Goal: Communication & Community: Connect with others

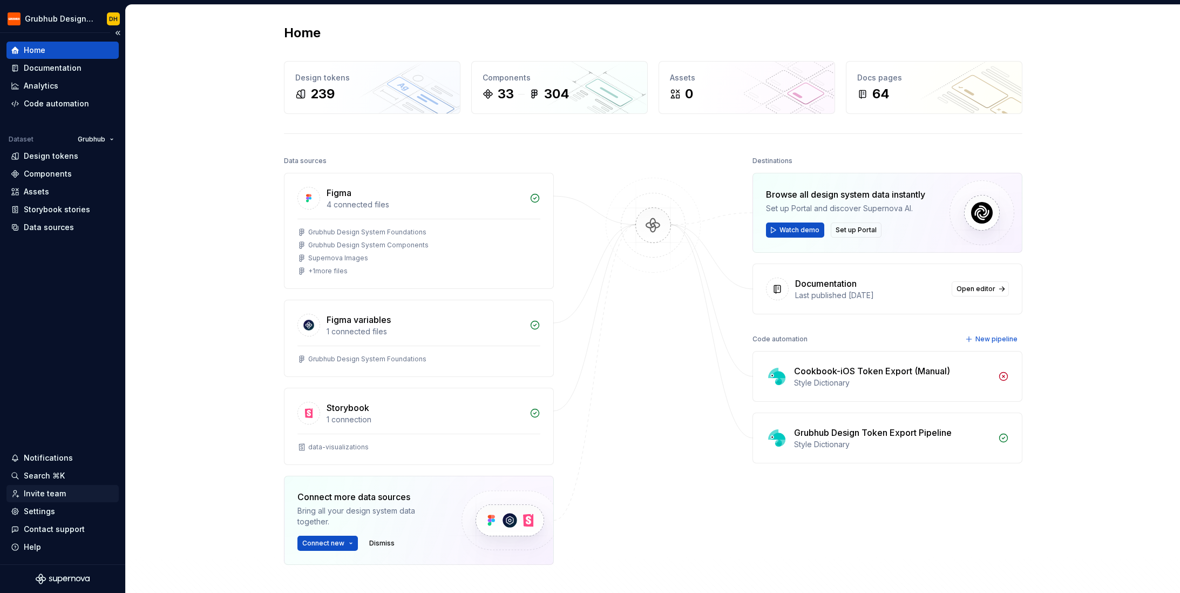
click at [39, 493] on div "Invite team" at bounding box center [45, 493] width 42 height 11
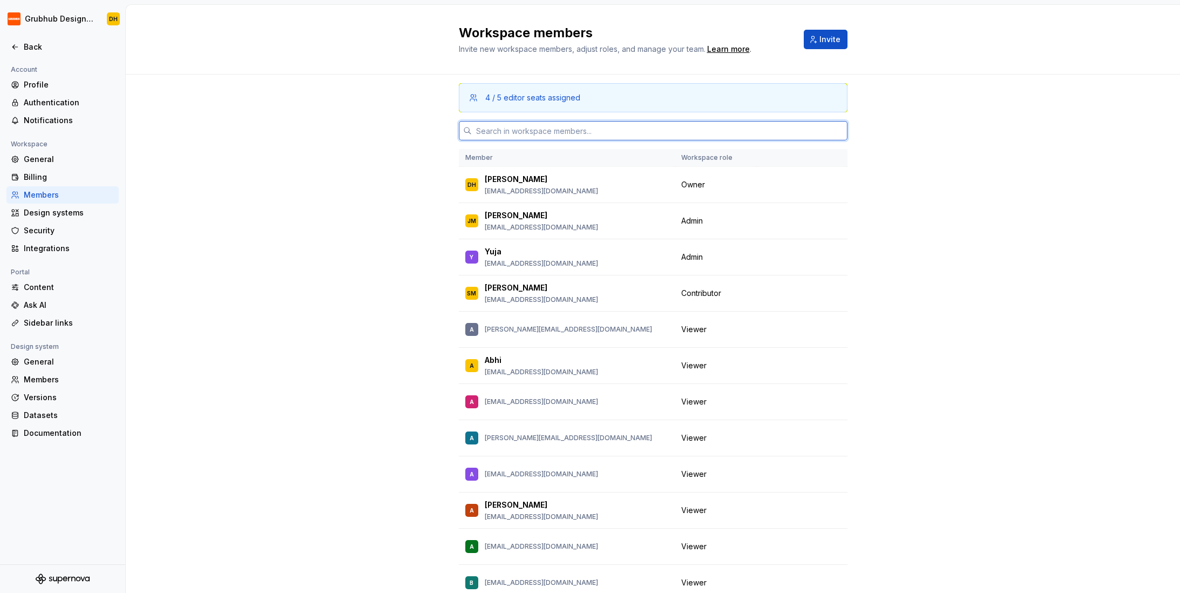
click at [568, 132] on input "text" at bounding box center [660, 130] width 376 height 19
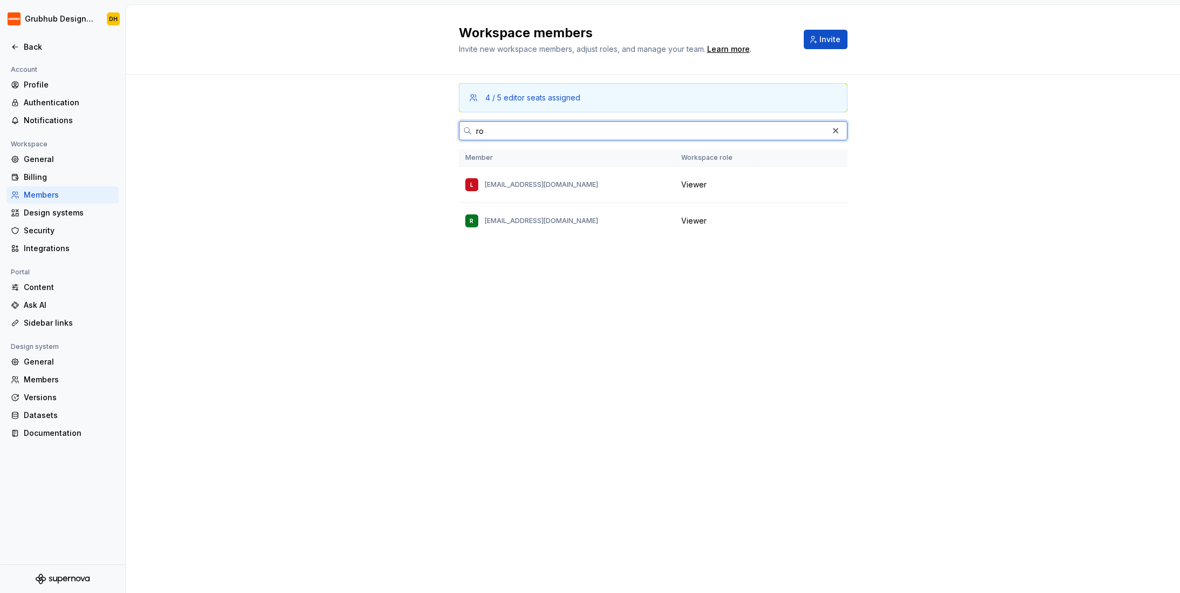
type input "r"
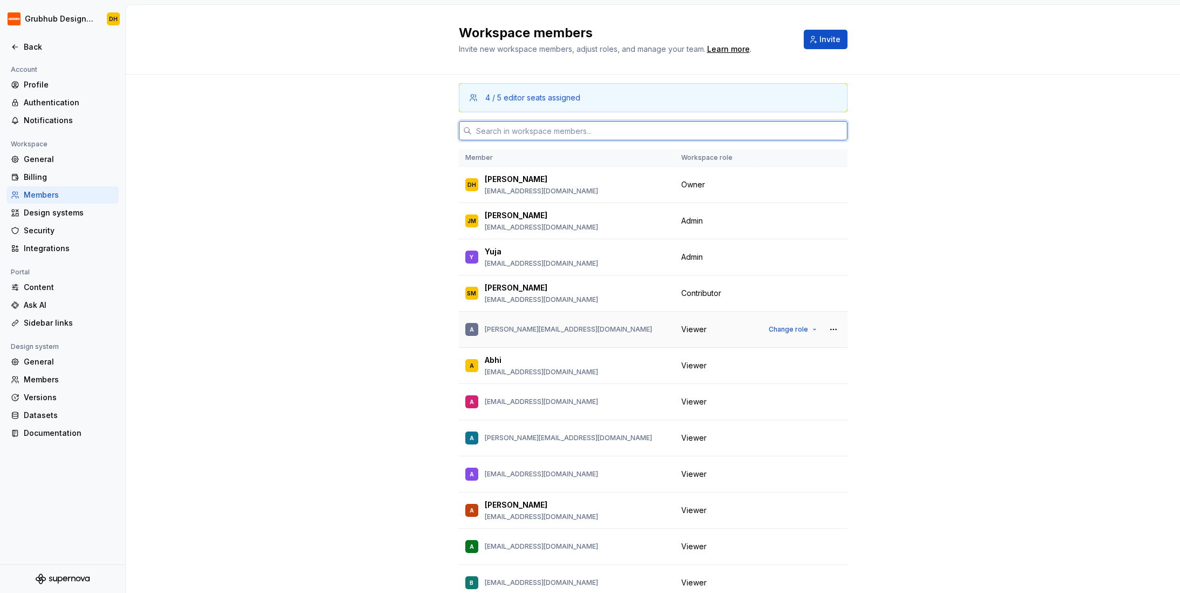
paste input "[EMAIL_ADDRESS][DOMAIN_NAME]"
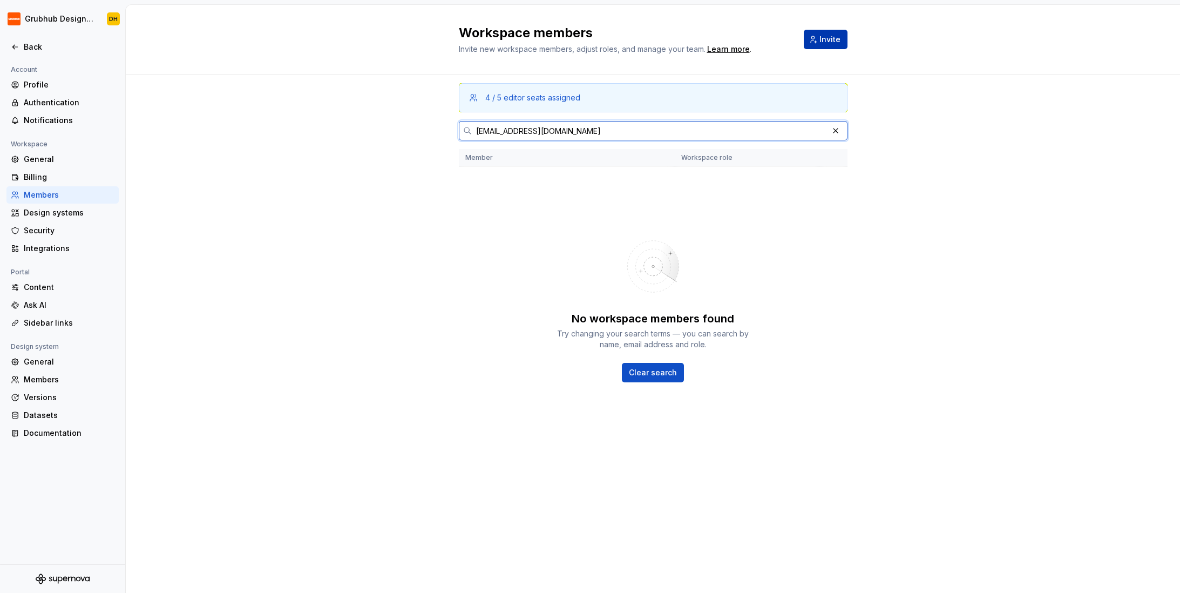
type input "[EMAIL_ADDRESS][DOMAIN_NAME]"
click at [823, 46] on button "Invite" at bounding box center [826, 39] width 44 height 19
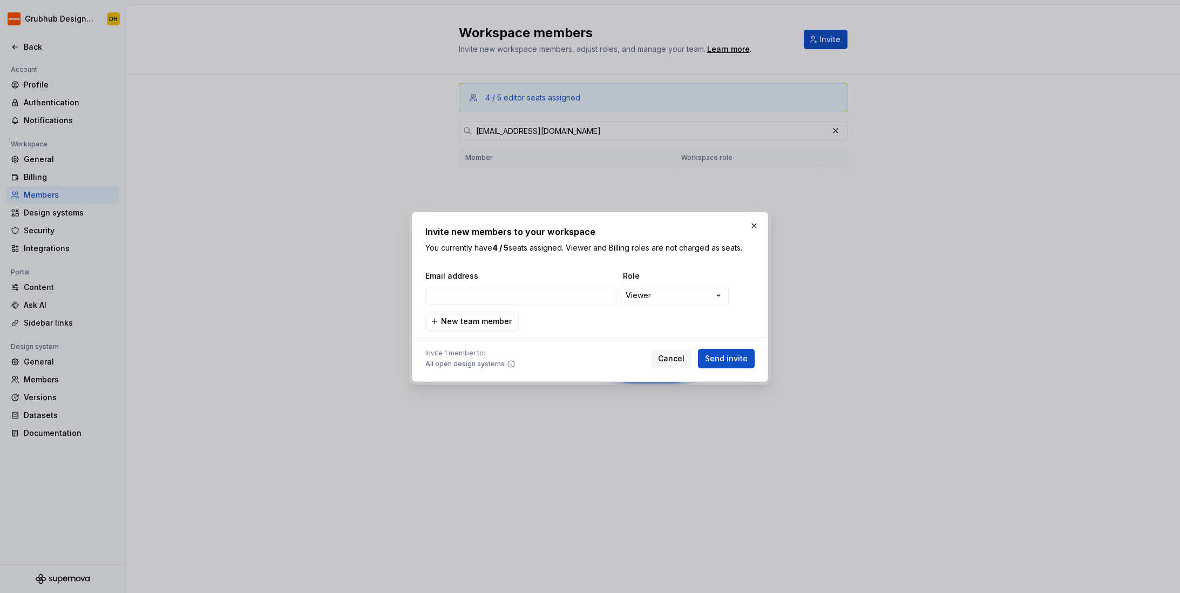
type input "[EMAIL_ADDRESS][DOMAIN_NAME]"
click at [734, 359] on span "Send invite" at bounding box center [726, 358] width 43 height 11
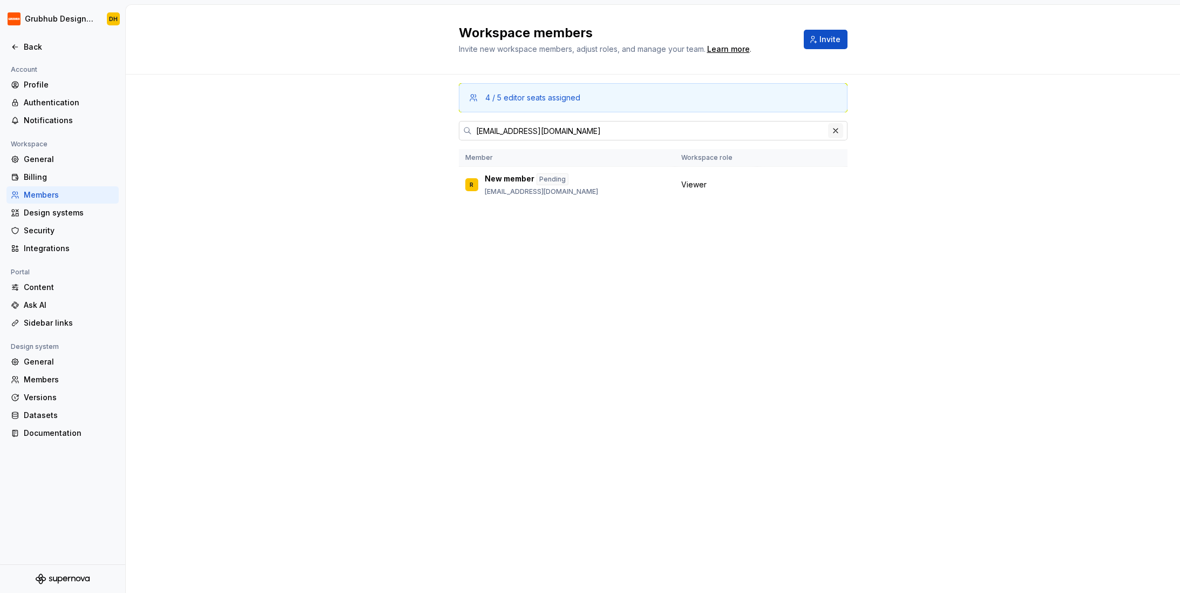
click at [837, 131] on button "button" at bounding box center [835, 130] width 15 height 15
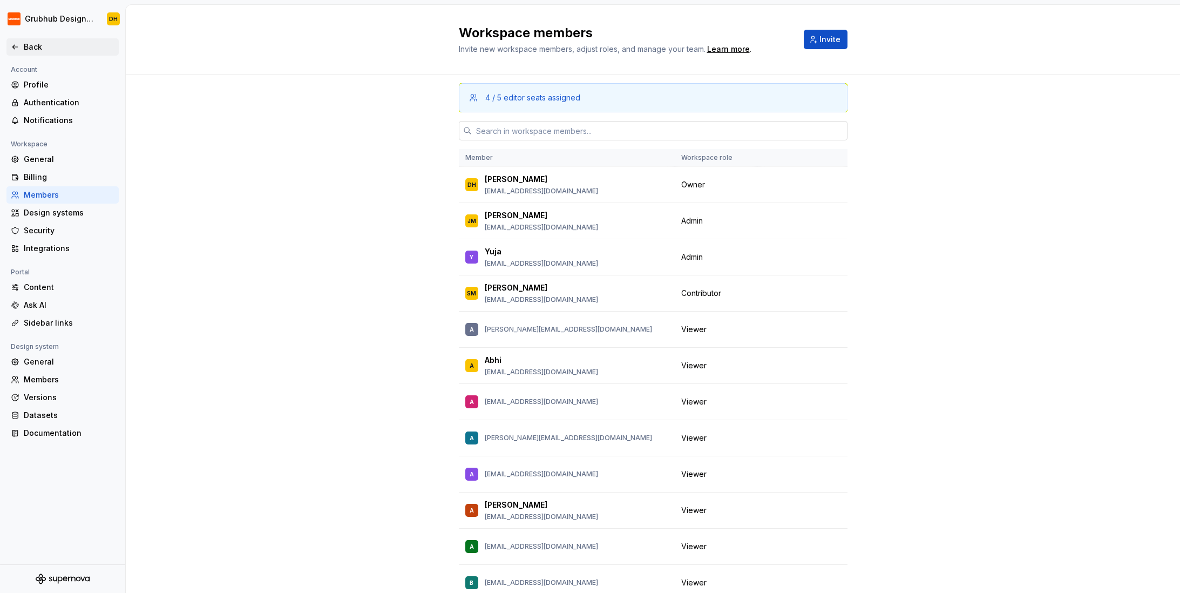
click at [7, 50] on div "Back" at bounding box center [62, 46] width 112 height 17
